Goal: Communication & Community: Answer question/provide support

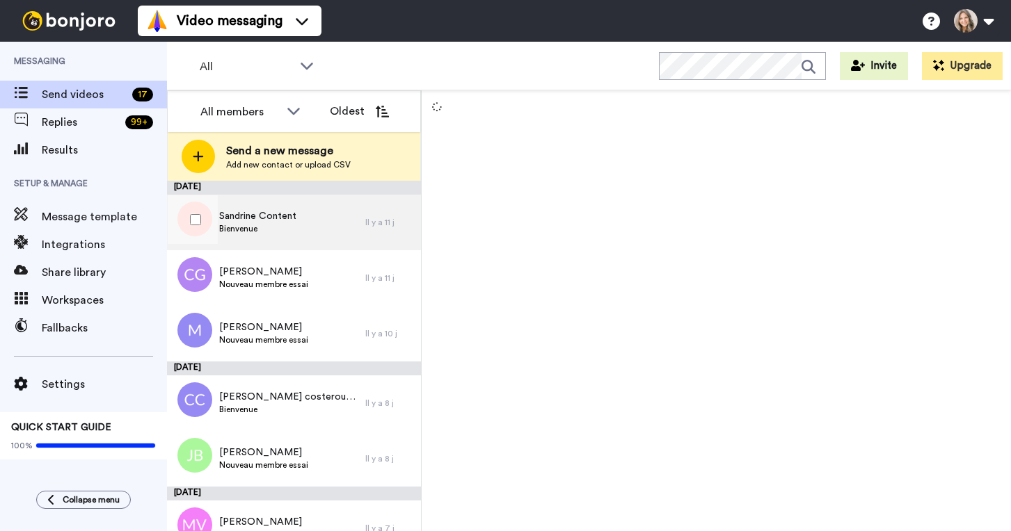
click at [335, 226] on div "Sandrine Content Bienvenue" at bounding box center [266, 223] width 198 height 56
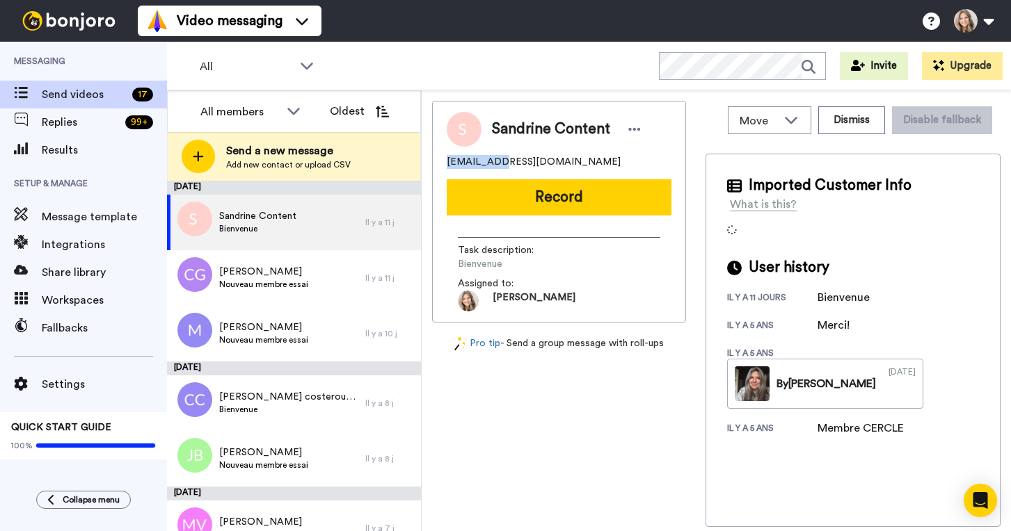
drag, startPoint x: 447, startPoint y: 163, endPoint x: 490, endPoint y: 163, distance: 43.8
click at [490, 163] on span "sandbiblio@hotmail.fr" at bounding box center [534, 162] width 174 height 14
copy span "sandbiblio"
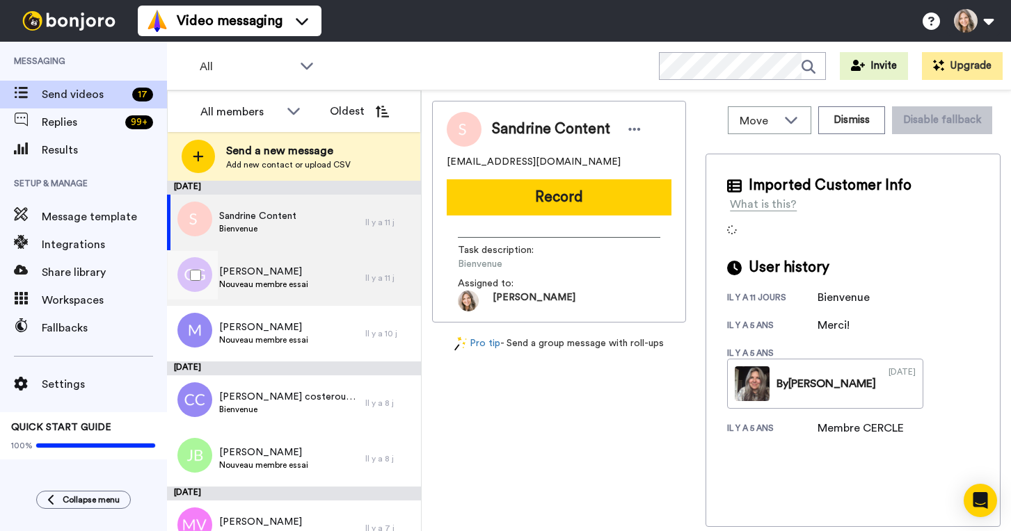
click at [317, 284] on div "Caroline Guilbault Nouveau membre essai" at bounding box center [266, 278] width 198 height 56
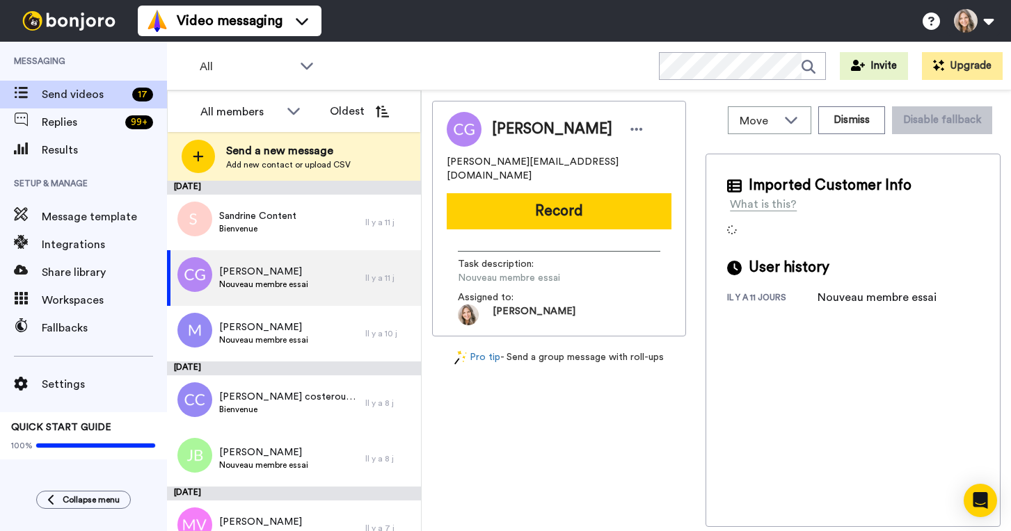
click at [445, 162] on div "Caroline Guilbault caroline.guil@hotmail.com Record Task description : Nouveau …" at bounding box center [559, 219] width 254 height 236
drag, startPoint x: 447, startPoint y: 161, endPoint x: 500, endPoint y: 164, distance: 52.9
click at [500, 164] on span "caroline.guil@hotmail.com" at bounding box center [559, 169] width 225 height 28
copy span "caroline.guil"
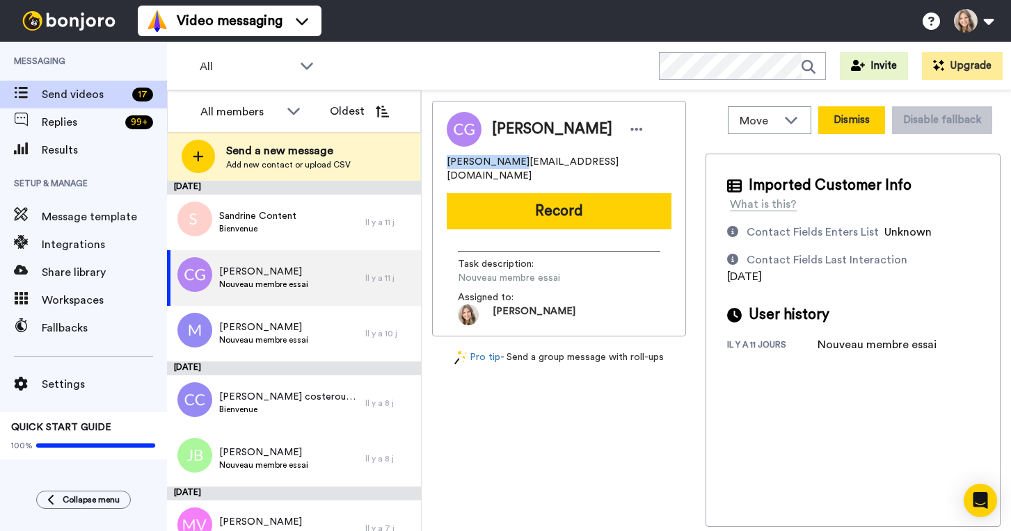
click at [856, 123] on button "Dismiss" at bounding box center [851, 120] width 67 height 28
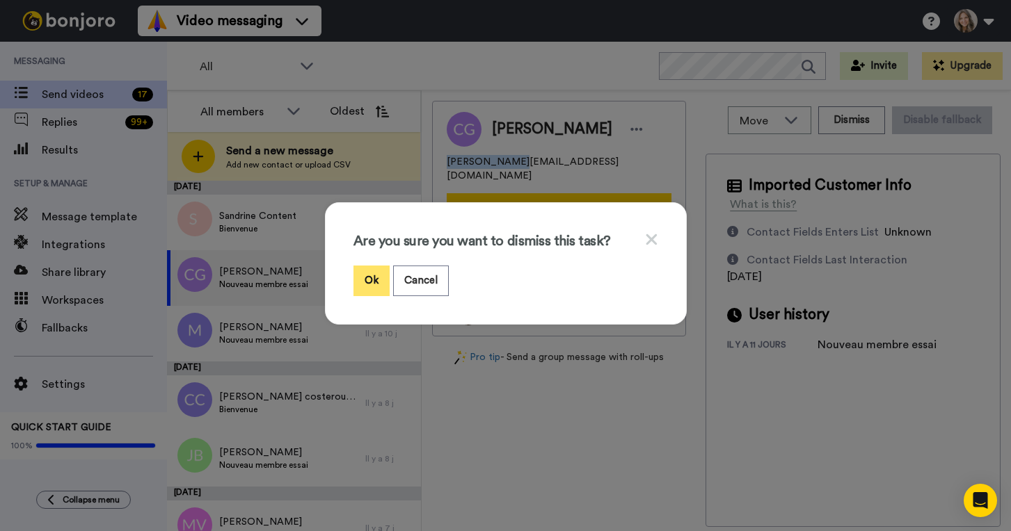
click at [371, 285] on button "Ok" at bounding box center [371, 281] width 36 height 30
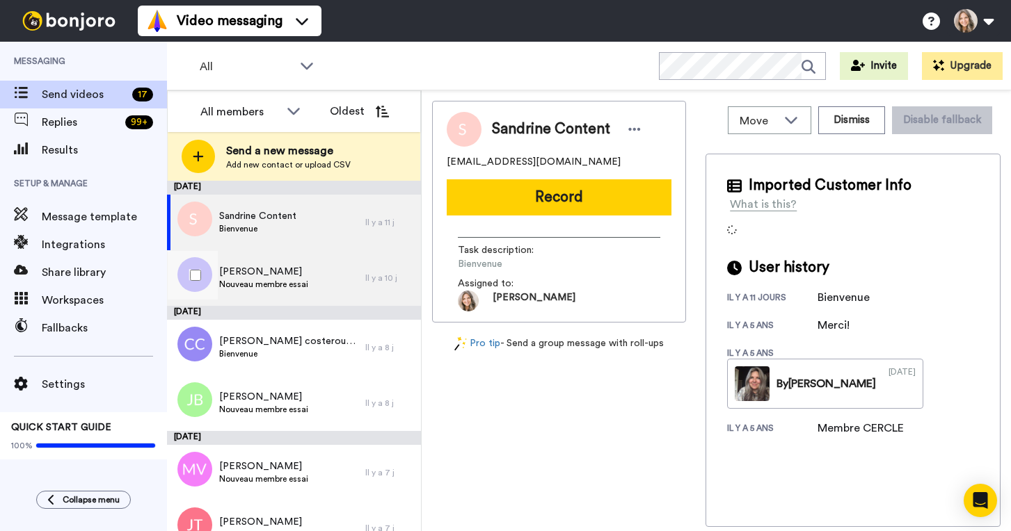
click at [325, 280] on div "Mauricette Nouveau membre essai" at bounding box center [266, 278] width 198 height 56
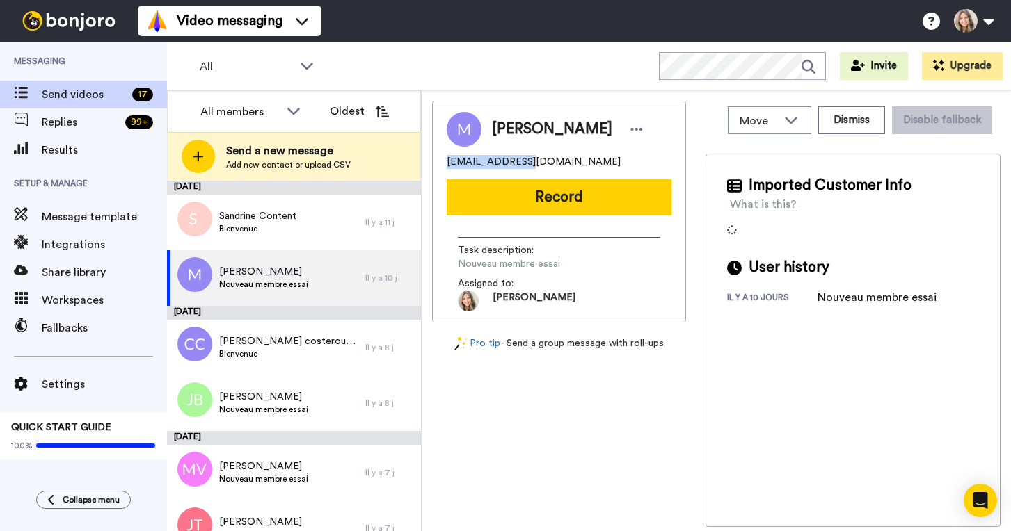
drag, startPoint x: 447, startPoint y: 161, endPoint x: 518, endPoint y: 162, distance: 71.6
click at [518, 162] on span "[EMAIL_ADDRESS][DOMAIN_NAME]" at bounding box center [534, 162] width 174 height 14
copy span "leplanquais.mau"
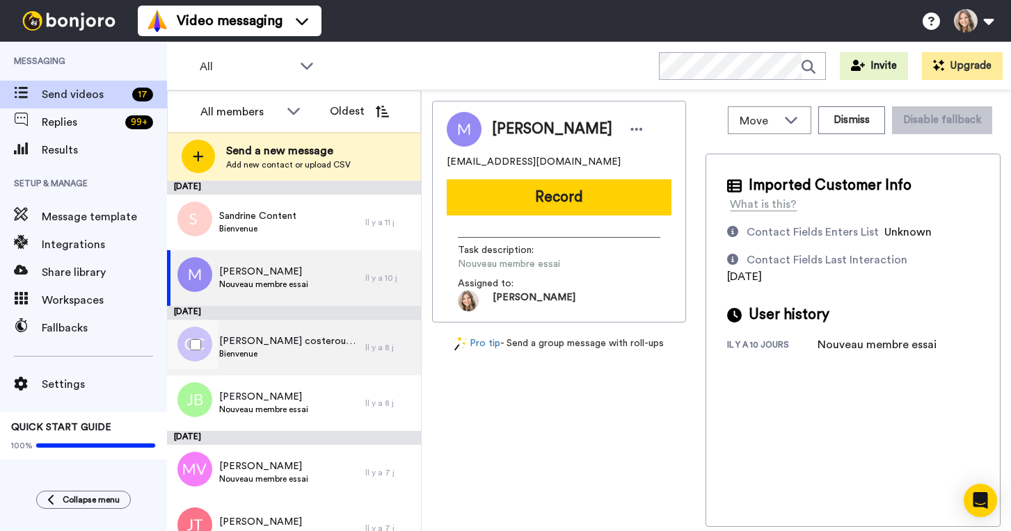
click at [304, 341] on span "[PERSON_NAME] costerousse" at bounding box center [288, 342] width 139 height 14
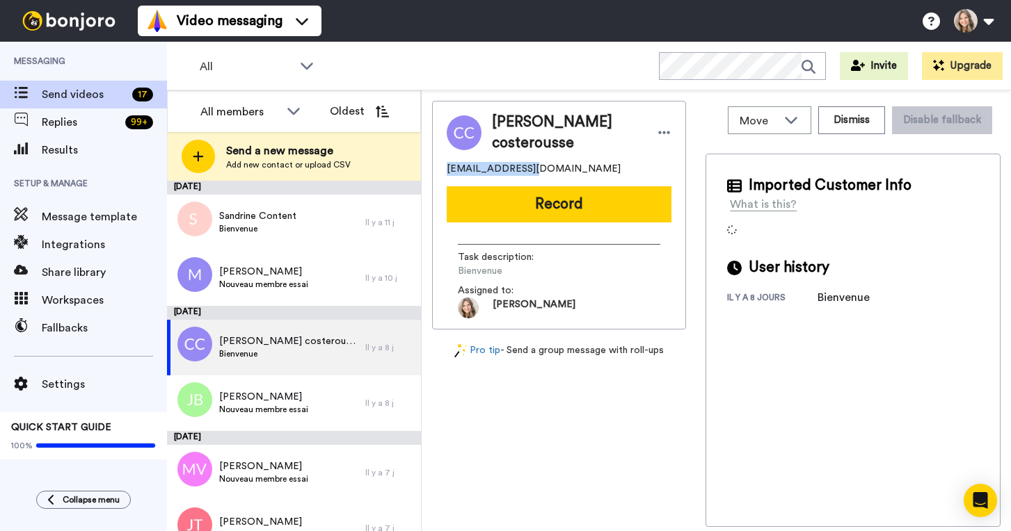
drag, startPoint x: 447, startPoint y: 170, endPoint x: 517, endPoint y: 170, distance: 70.2
click at [517, 170] on span "couderc.celine15@yahoo.fr" at bounding box center [534, 169] width 174 height 14
copy span "couderc.celine15"
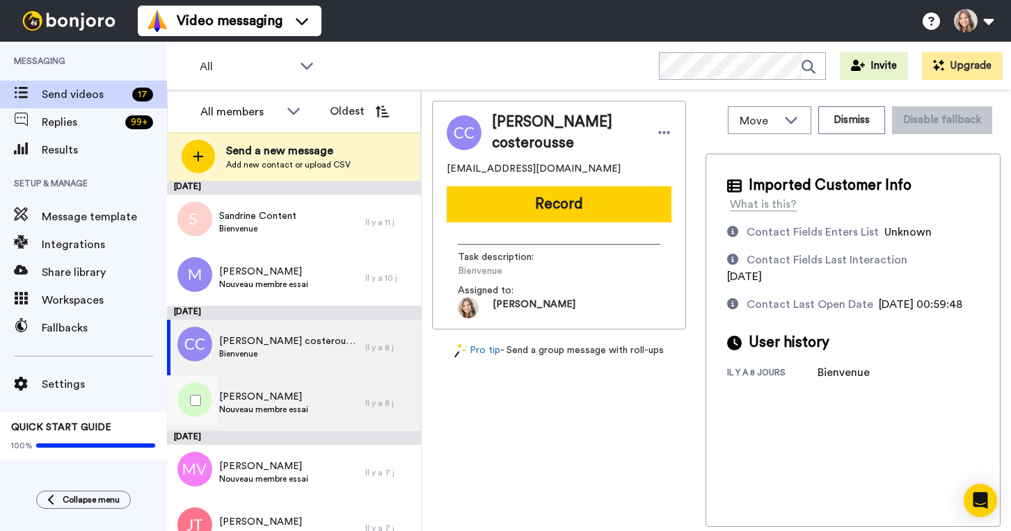
click at [323, 402] on div "Josee Beaudette Nouveau membre essai" at bounding box center [266, 404] width 198 height 56
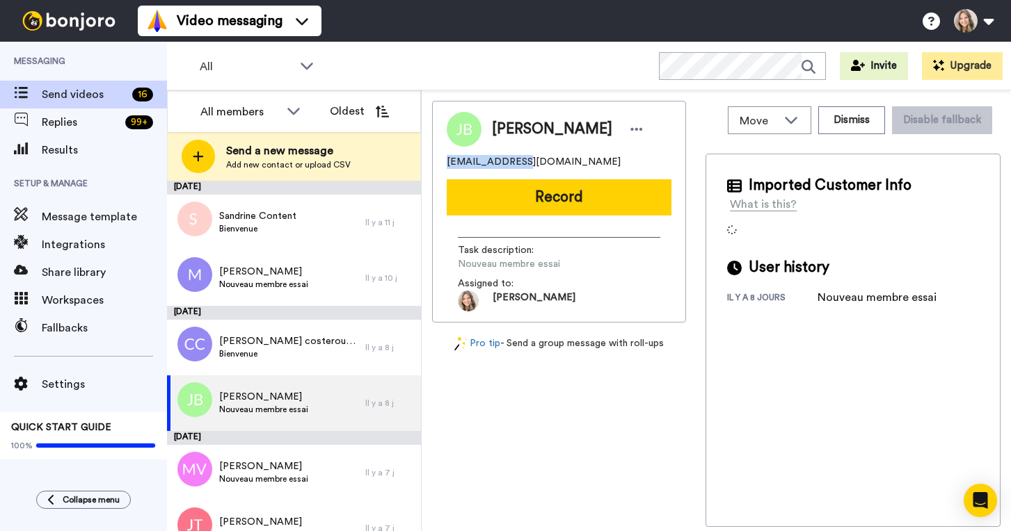
drag, startPoint x: 447, startPoint y: 160, endPoint x: 512, endPoint y: 159, distance: 65.4
click at [512, 159] on span "joseebeaudette@outlook.com" at bounding box center [534, 162] width 174 height 14
copy span "joseebeaudette"
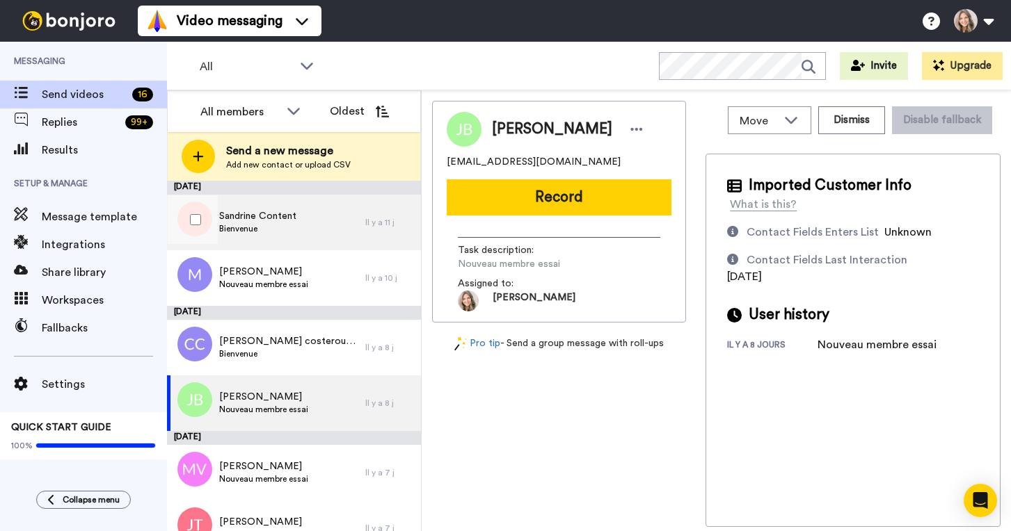
click at [351, 224] on div "Sandrine Content Bienvenue" at bounding box center [266, 223] width 198 height 56
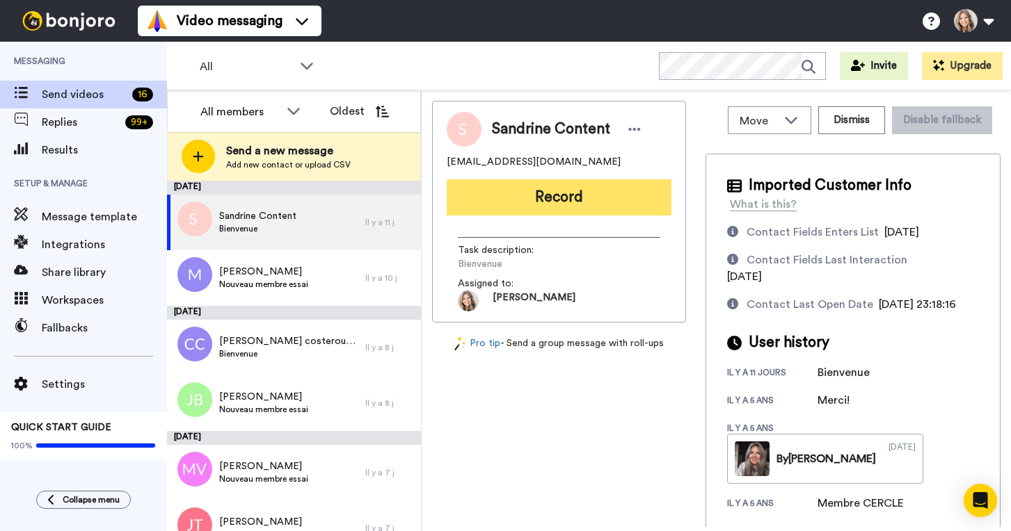
click at [607, 200] on button "Record" at bounding box center [559, 197] width 225 height 36
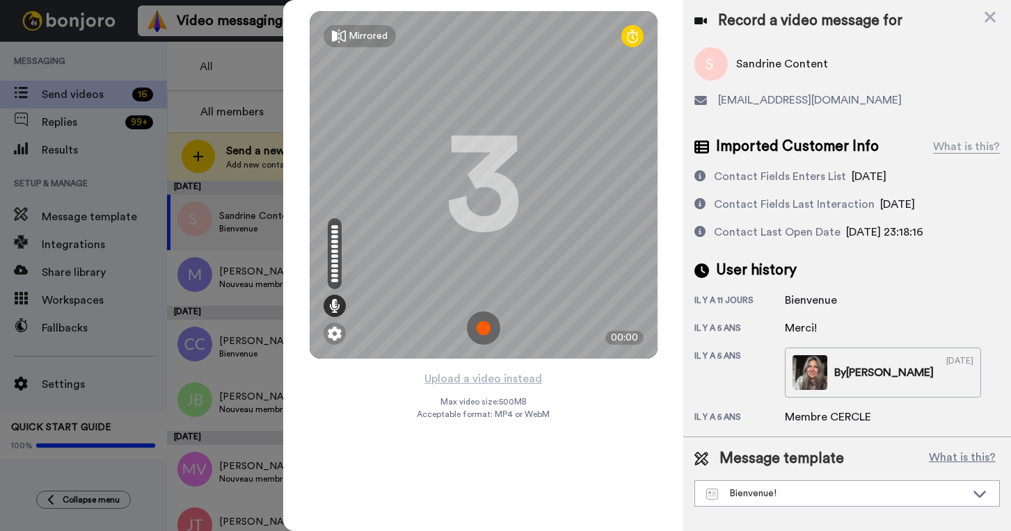
click at [476, 326] on img at bounding box center [483, 328] width 33 height 33
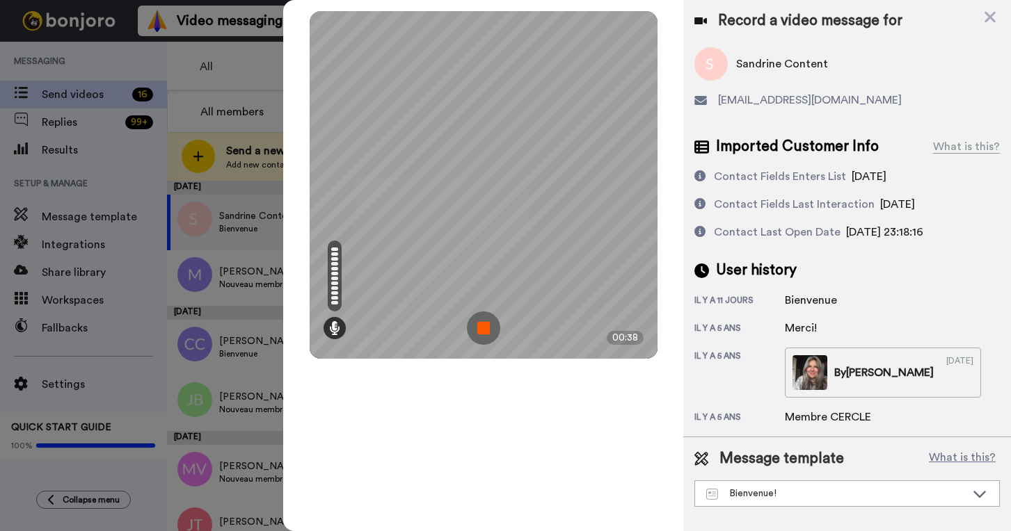
click at [487, 328] on img at bounding box center [483, 328] width 33 height 33
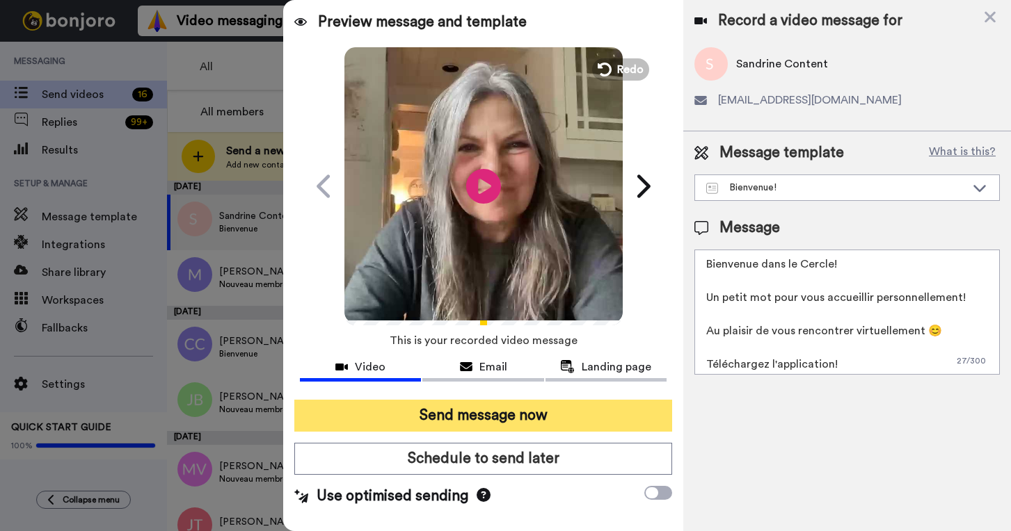
click at [497, 417] on button "Send message now" at bounding box center [483, 416] width 378 height 32
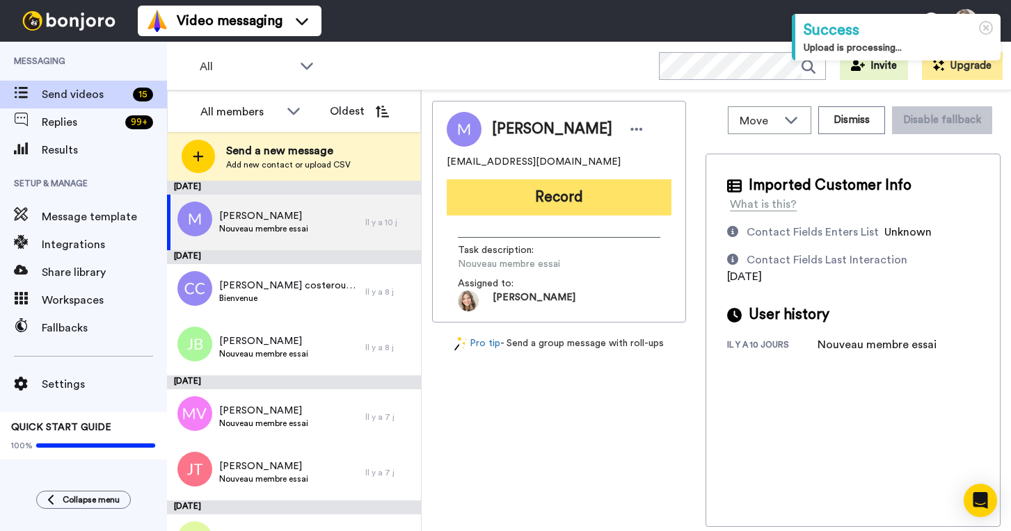
click at [559, 201] on button "Record" at bounding box center [559, 197] width 225 height 36
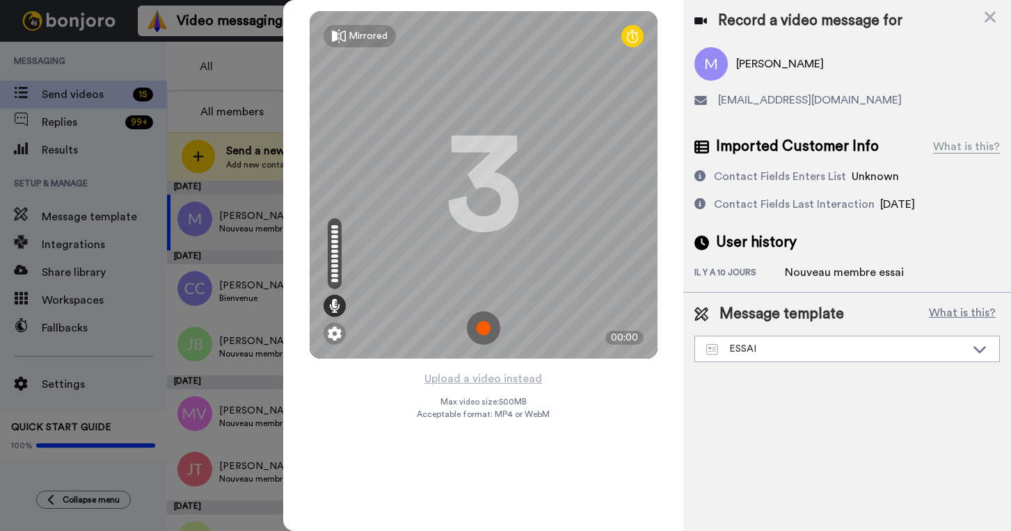
click at [492, 325] on img at bounding box center [483, 328] width 33 height 33
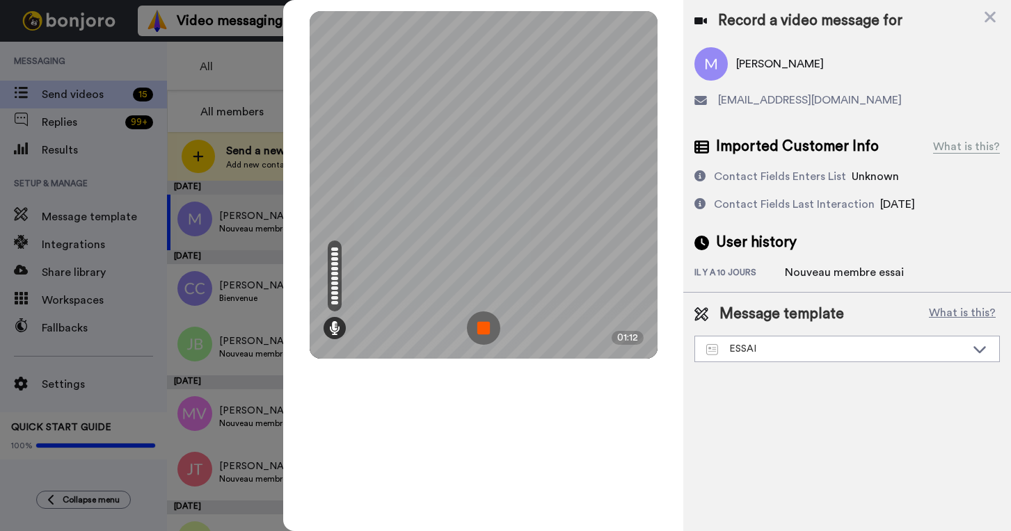
click at [483, 330] on img at bounding box center [483, 328] width 33 height 33
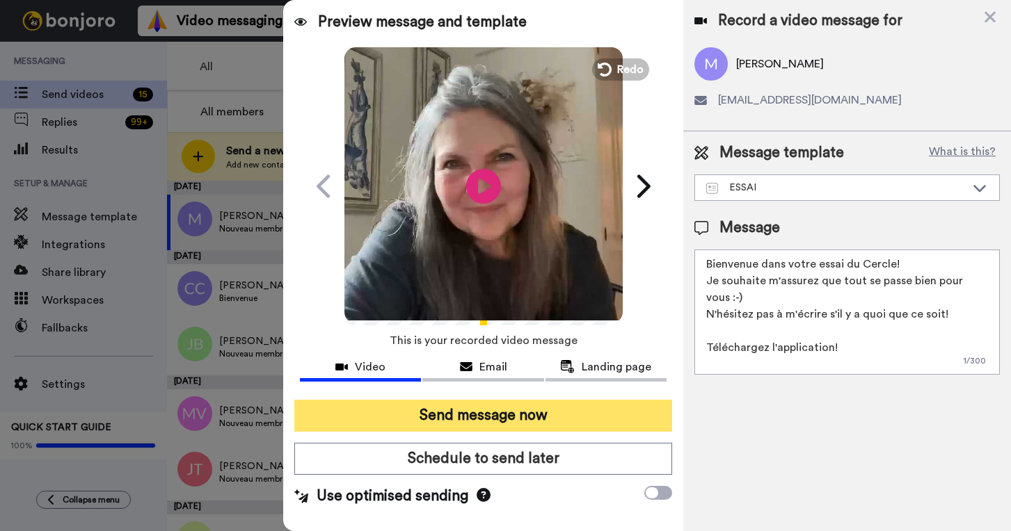
click at [506, 421] on button "Send message now" at bounding box center [483, 416] width 378 height 32
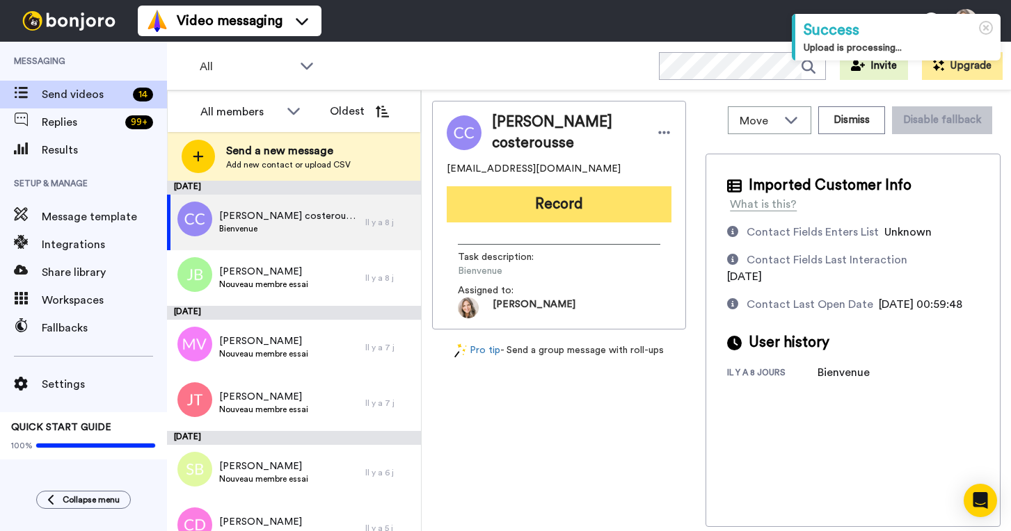
click at [515, 204] on button "Record" at bounding box center [559, 204] width 225 height 36
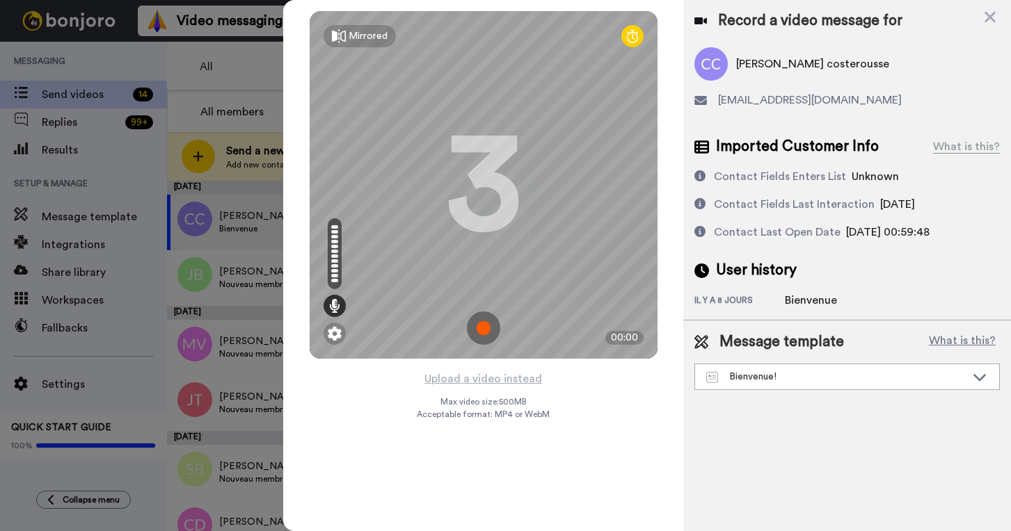
click at [484, 327] on img at bounding box center [483, 328] width 33 height 33
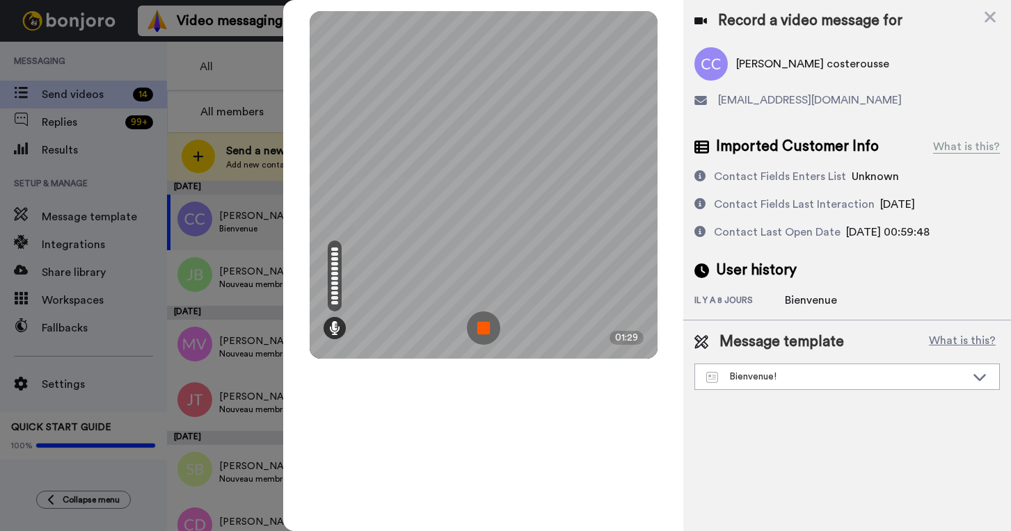
click at [486, 326] on img at bounding box center [483, 328] width 33 height 33
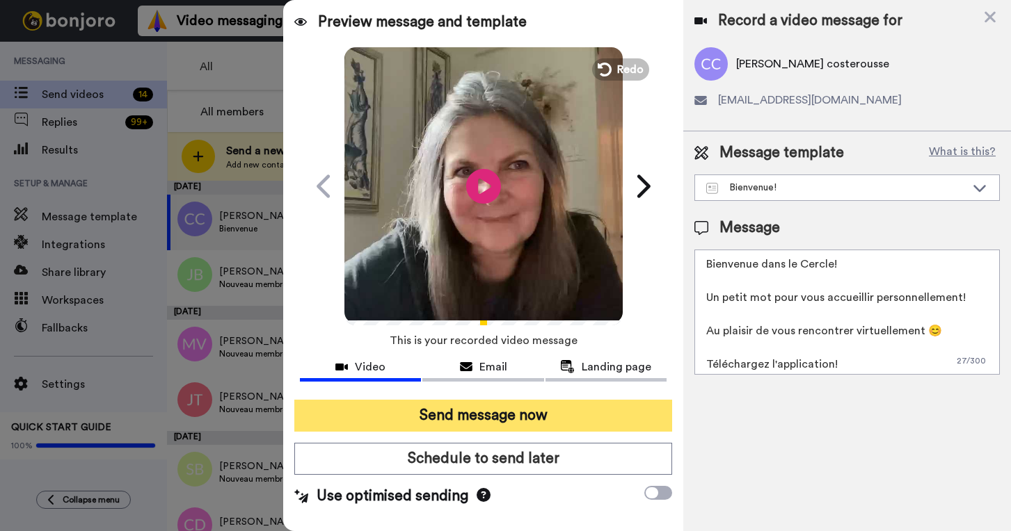
click at [525, 418] on button "Send message now" at bounding box center [483, 416] width 378 height 32
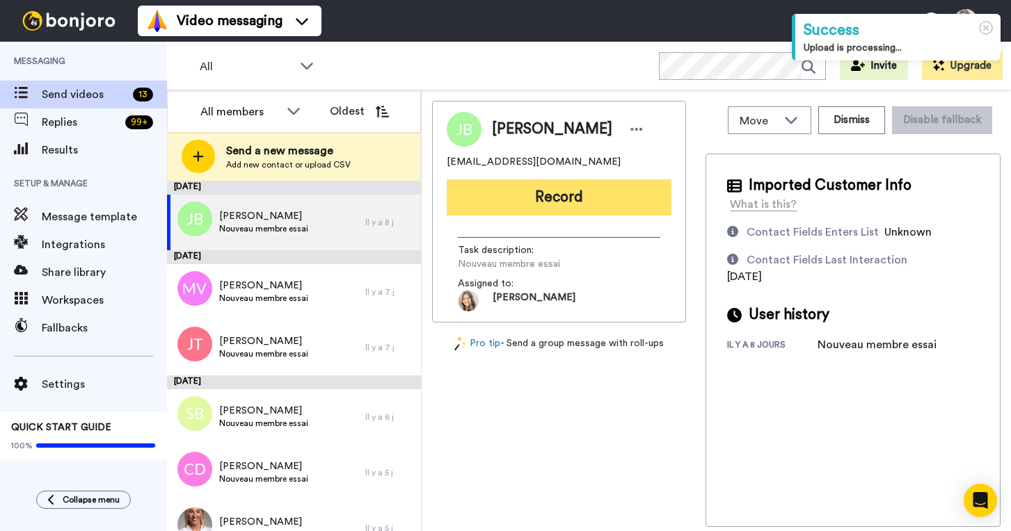
click at [566, 200] on button "Record" at bounding box center [559, 197] width 225 height 36
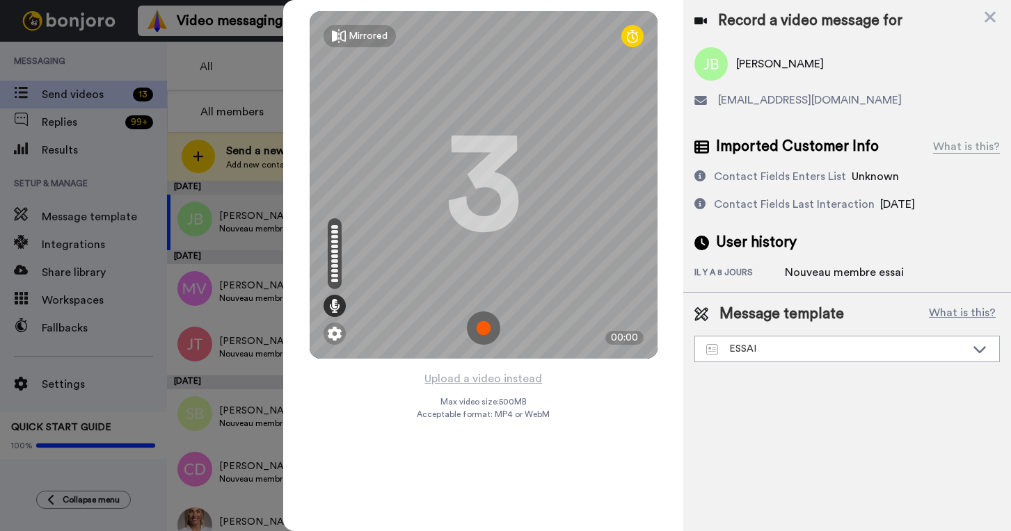
click at [481, 335] on img at bounding box center [483, 328] width 33 height 33
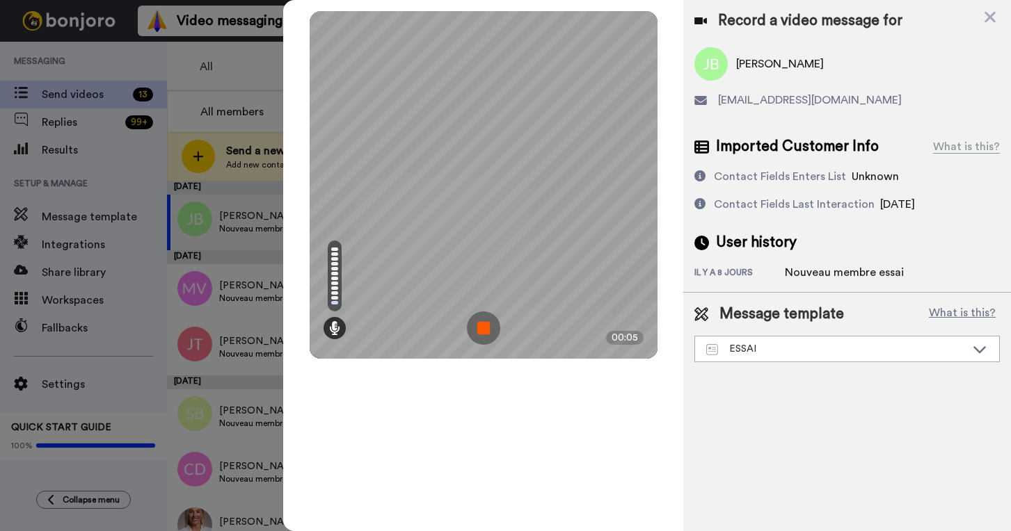
click at [485, 329] on img at bounding box center [483, 328] width 33 height 33
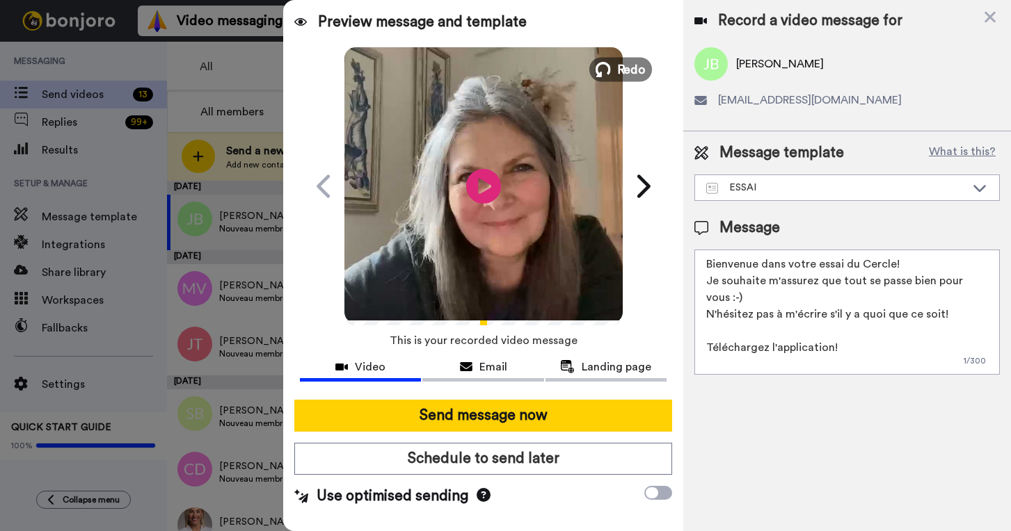
click at [622, 67] on span "Redo" at bounding box center [630, 69] width 29 height 18
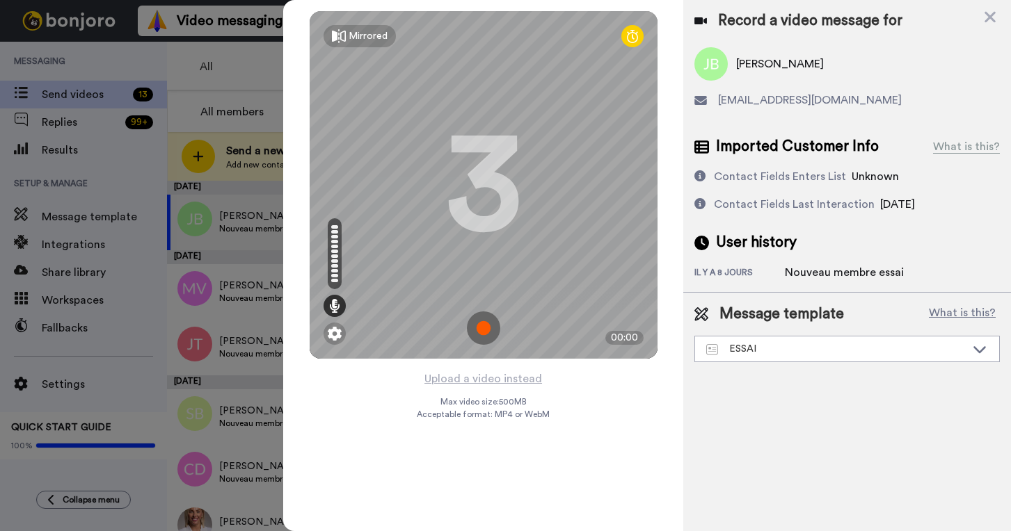
click at [481, 328] on img at bounding box center [483, 328] width 33 height 33
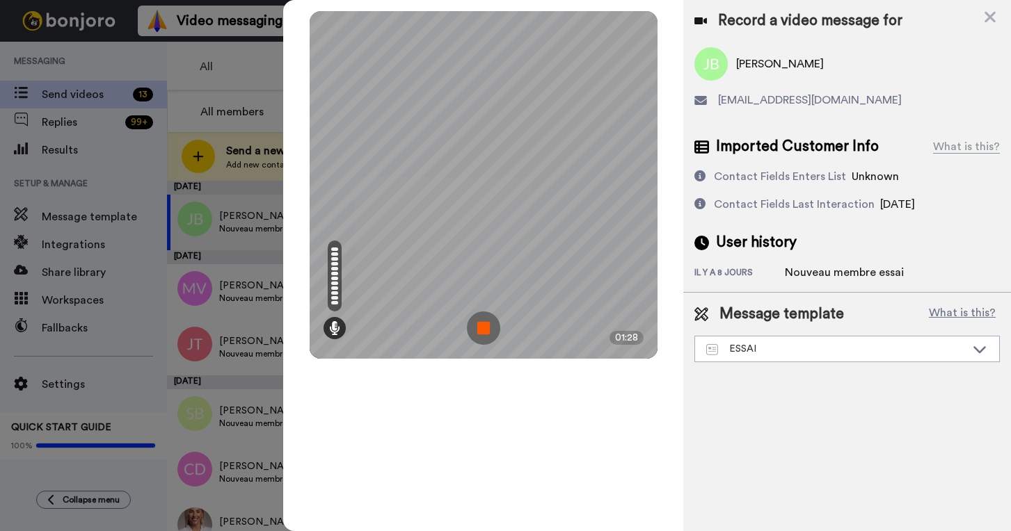
click at [483, 330] on img at bounding box center [483, 328] width 33 height 33
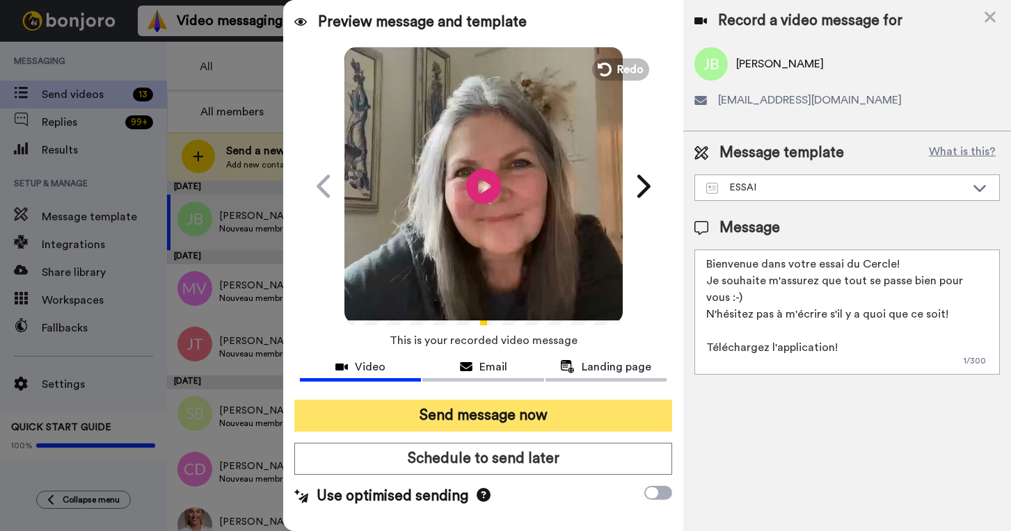
click at [502, 414] on button "Send message now" at bounding box center [483, 416] width 378 height 32
